Goal: Navigation & Orientation: Find specific page/section

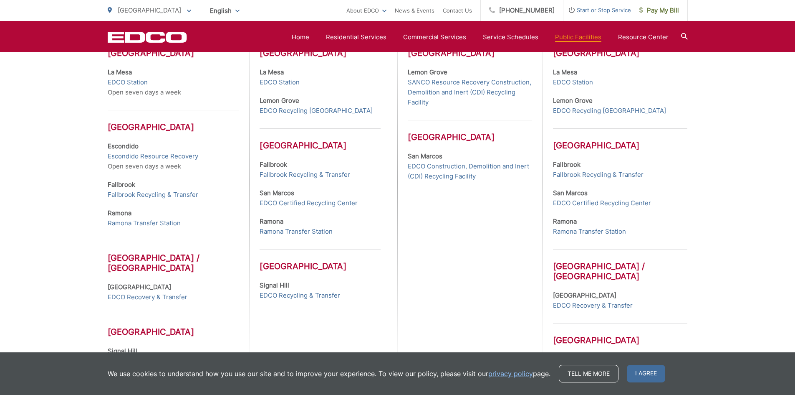
scroll to position [392, 0]
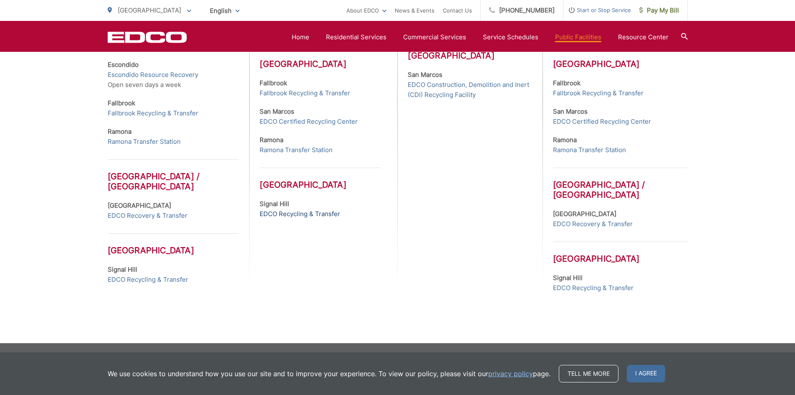
click at [311, 214] on link "EDCO Recycling & Transfer" at bounding box center [300, 214] width 81 height 10
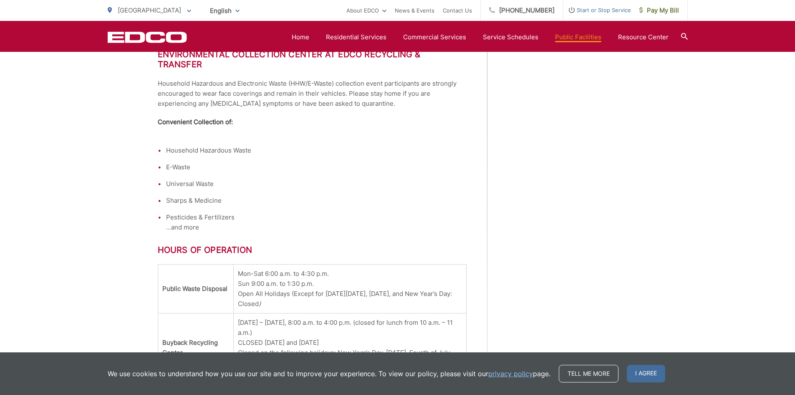
scroll to position [710, 0]
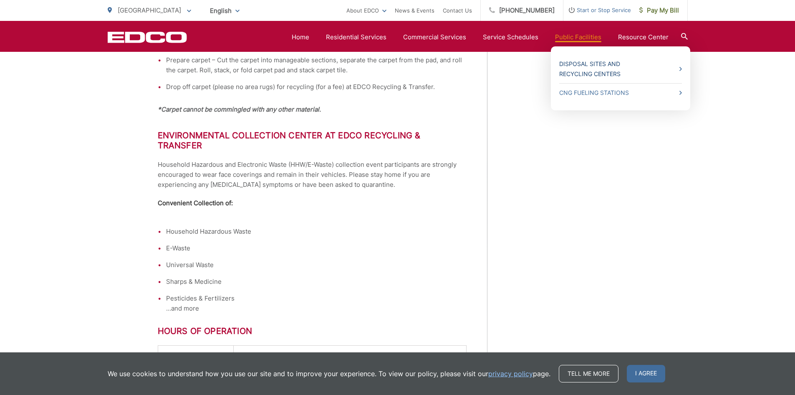
click at [620, 66] on link "Disposal Sites and Recycling Centers" at bounding box center [620, 69] width 123 height 20
